Goal: Task Accomplishment & Management: Use online tool/utility

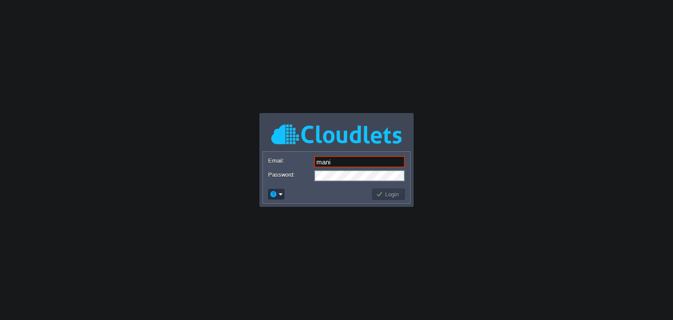
type input "[EMAIL_ADDRESS][DOMAIN_NAME]"
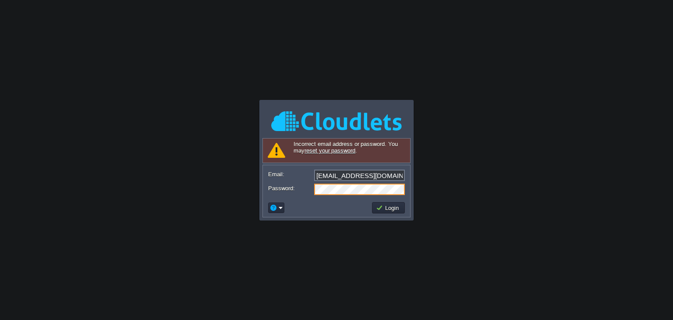
click at [308, 191] on div "Password:" at bounding box center [336, 189] width 137 height 11
click at [401, 207] on button "Login" at bounding box center [388, 208] width 25 height 8
click at [386, 207] on button "Login" at bounding box center [388, 208] width 25 height 8
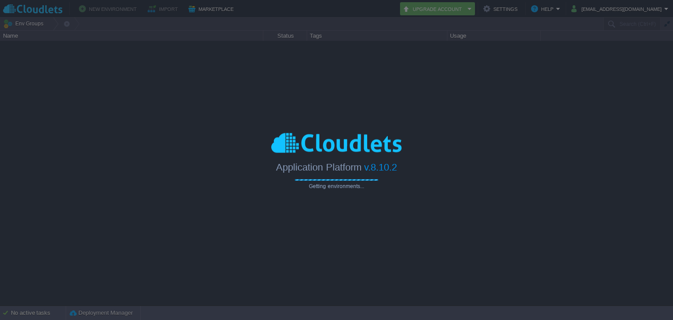
type input "Search (Ctrl+F)"
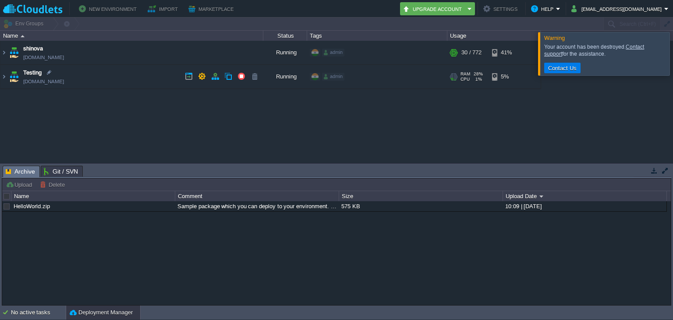
click at [107, 79] on td "Testing [DOMAIN_NAME]" at bounding box center [131, 77] width 263 height 24
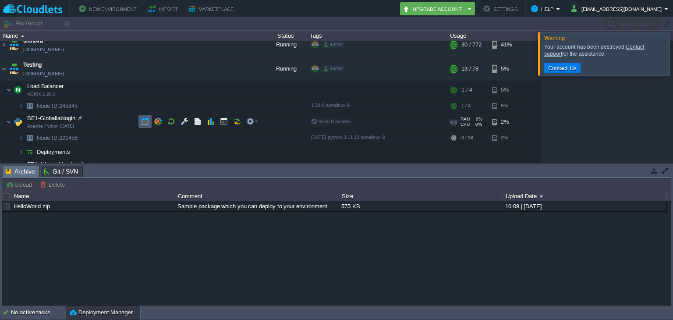
scroll to position [7, 0]
click at [138, 127] on div at bounding box center [199, 122] width 123 height 13
